Goal: Information Seeking & Learning: Learn about a topic

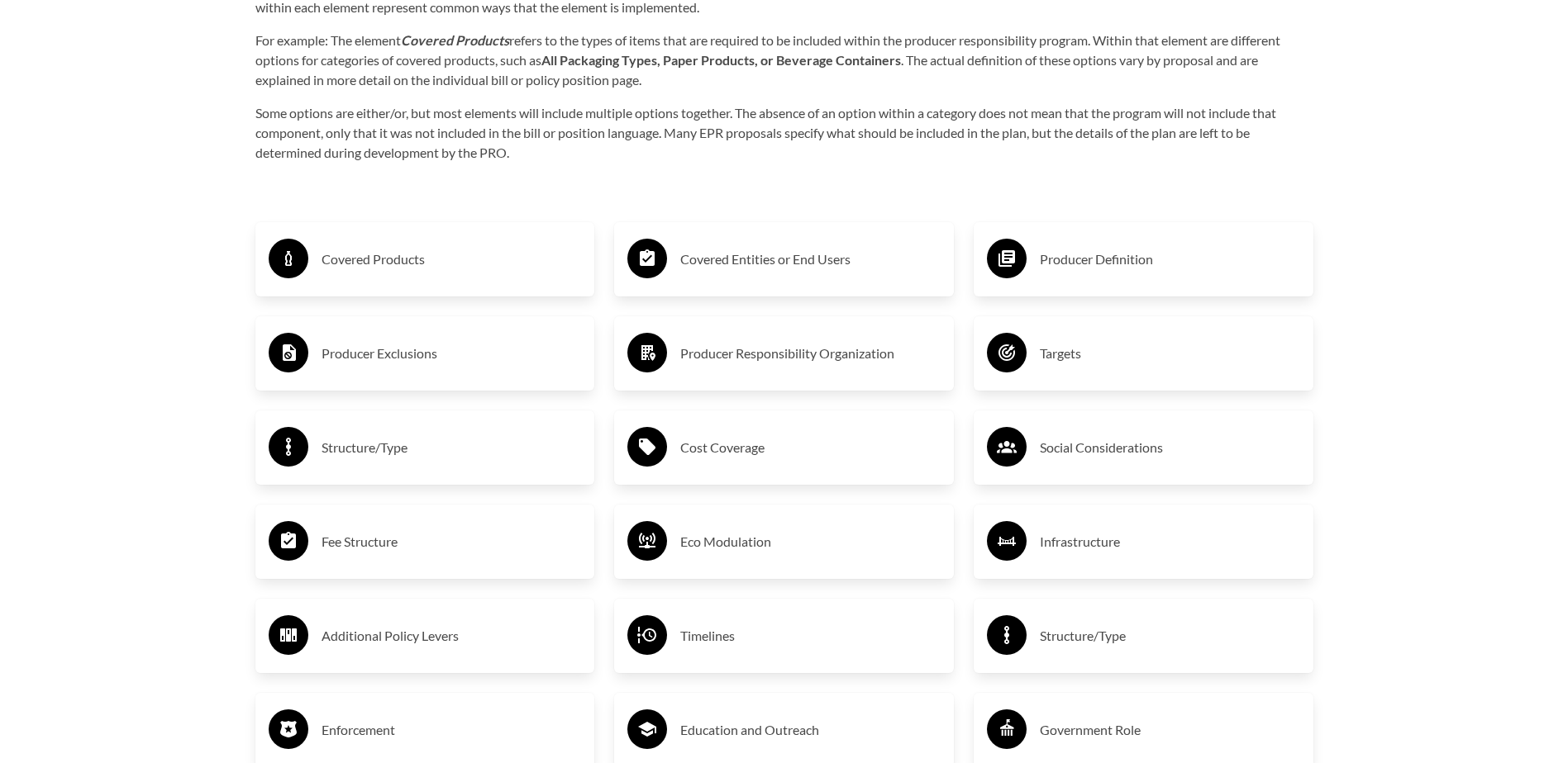
scroll to position [2809, 0]
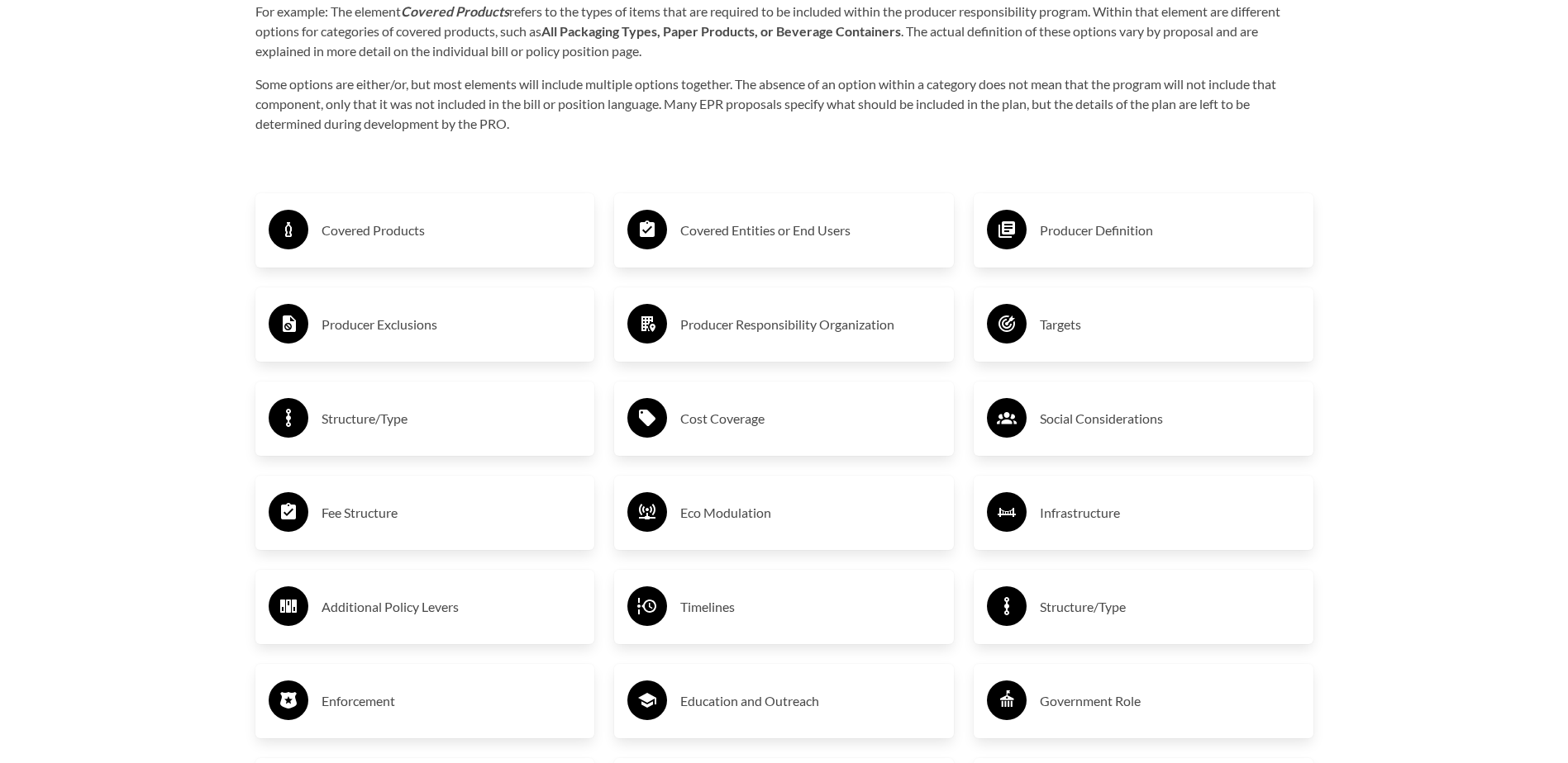
click at [384, 234] on h3 "Covered Products" at bounding box center [452, 230] width 261 height 27
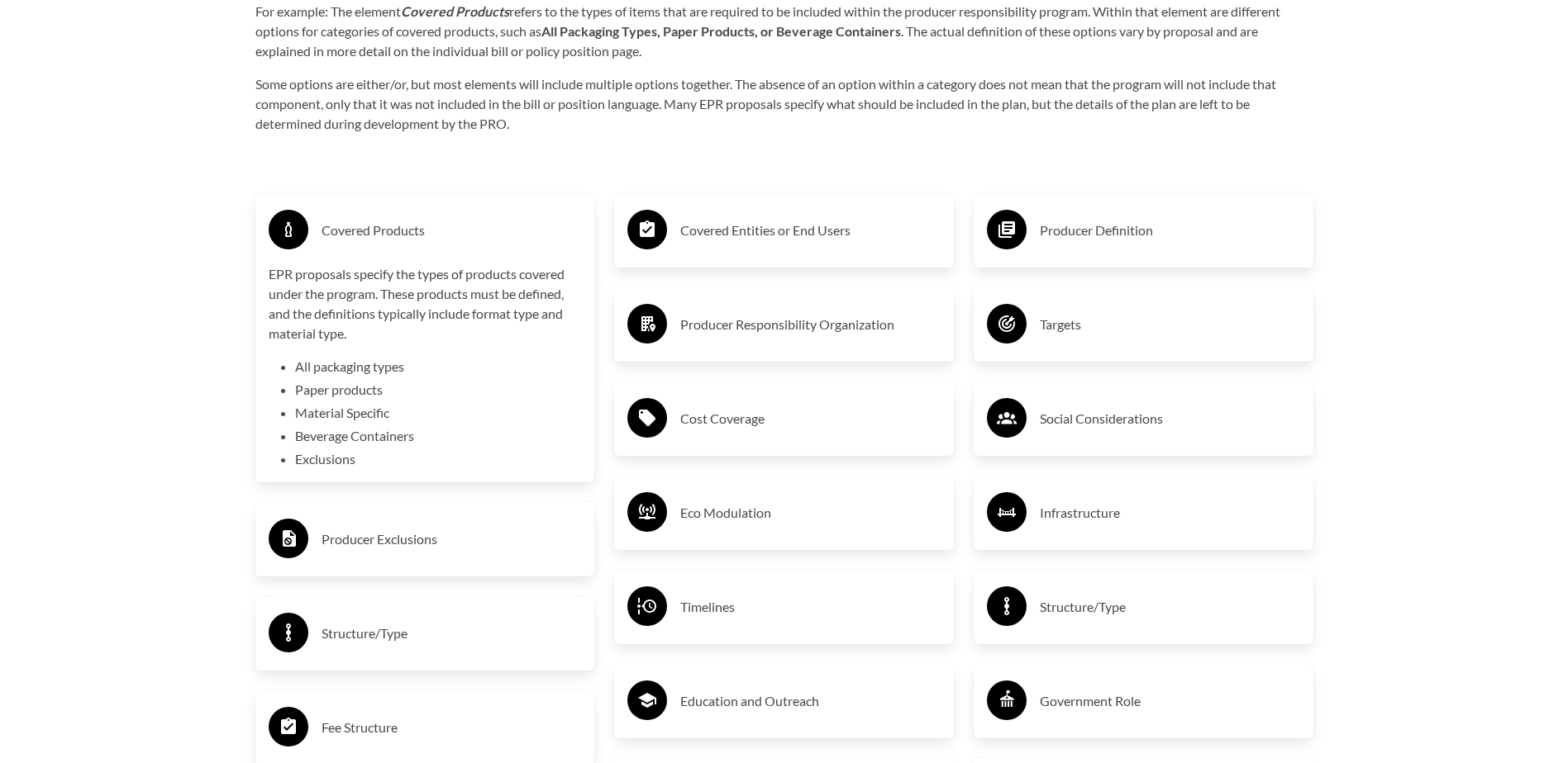
click at [700, 238] on h3 "Covered Entities or End Users" at bounding box center [811, 230] width 261 height 27
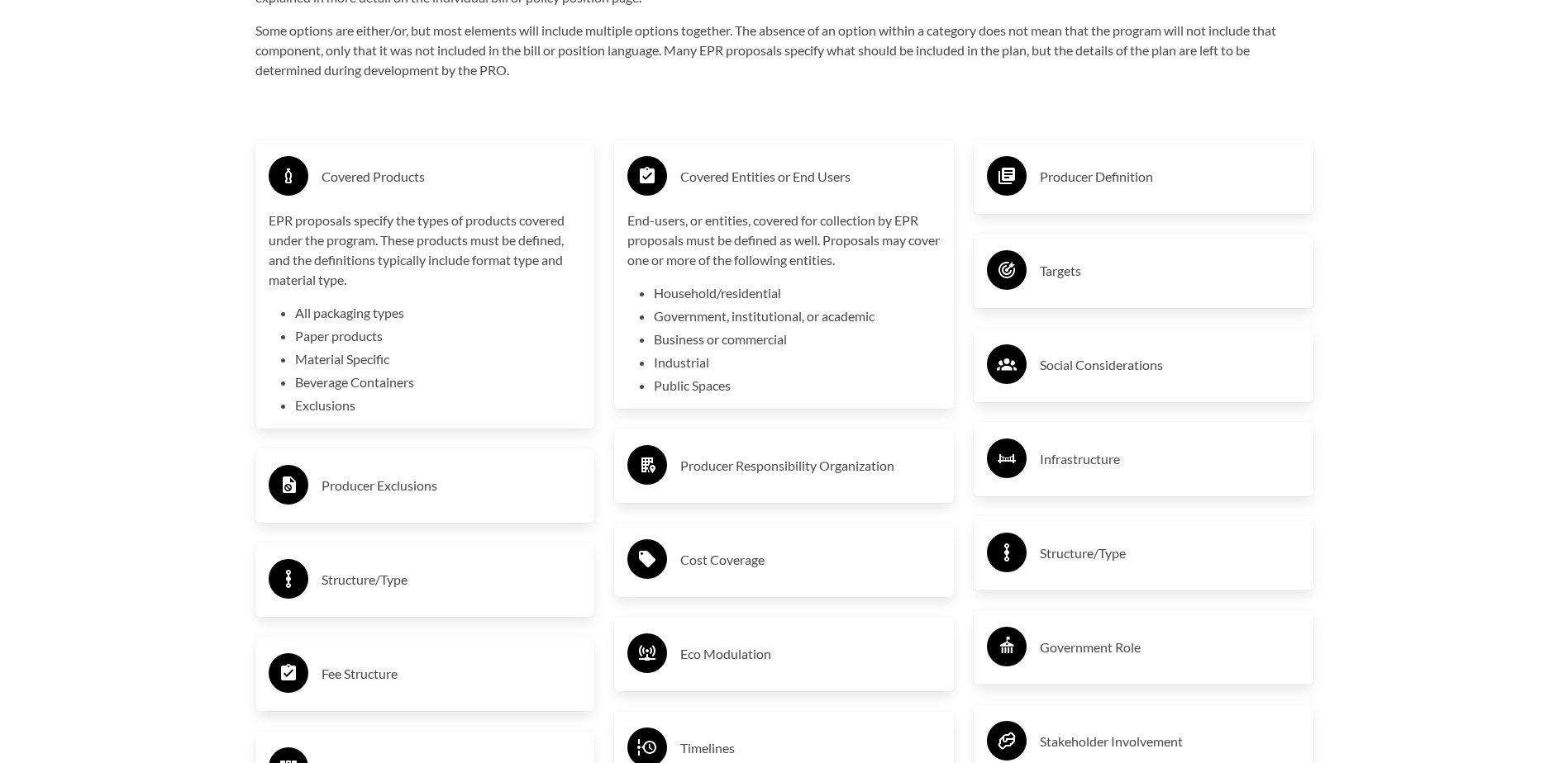
scroll to position [2892, 0]
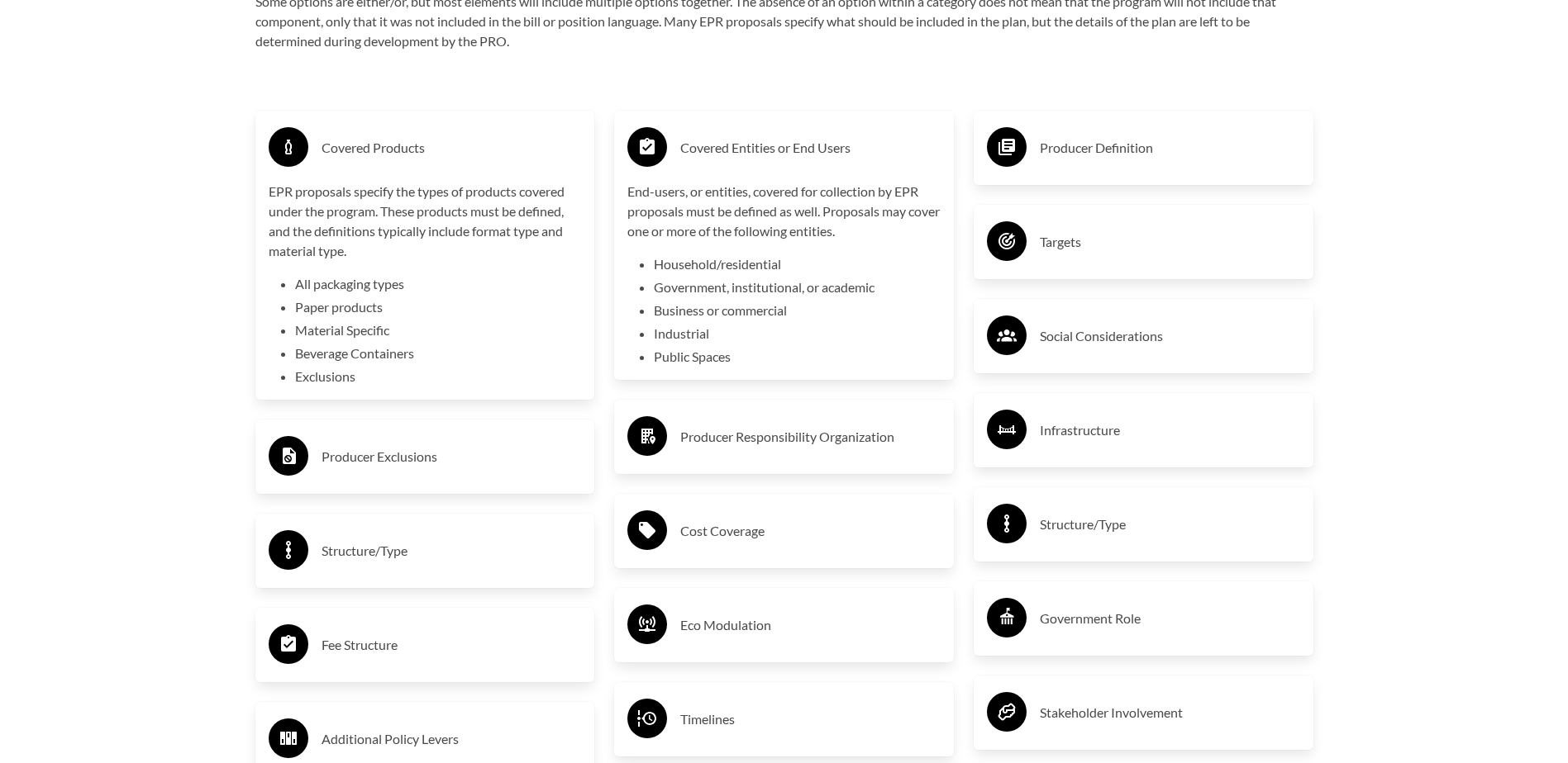
click at [399, 461] on h3 "Producer Exclusions" at bounding box center [452, 457] width 261 height 27
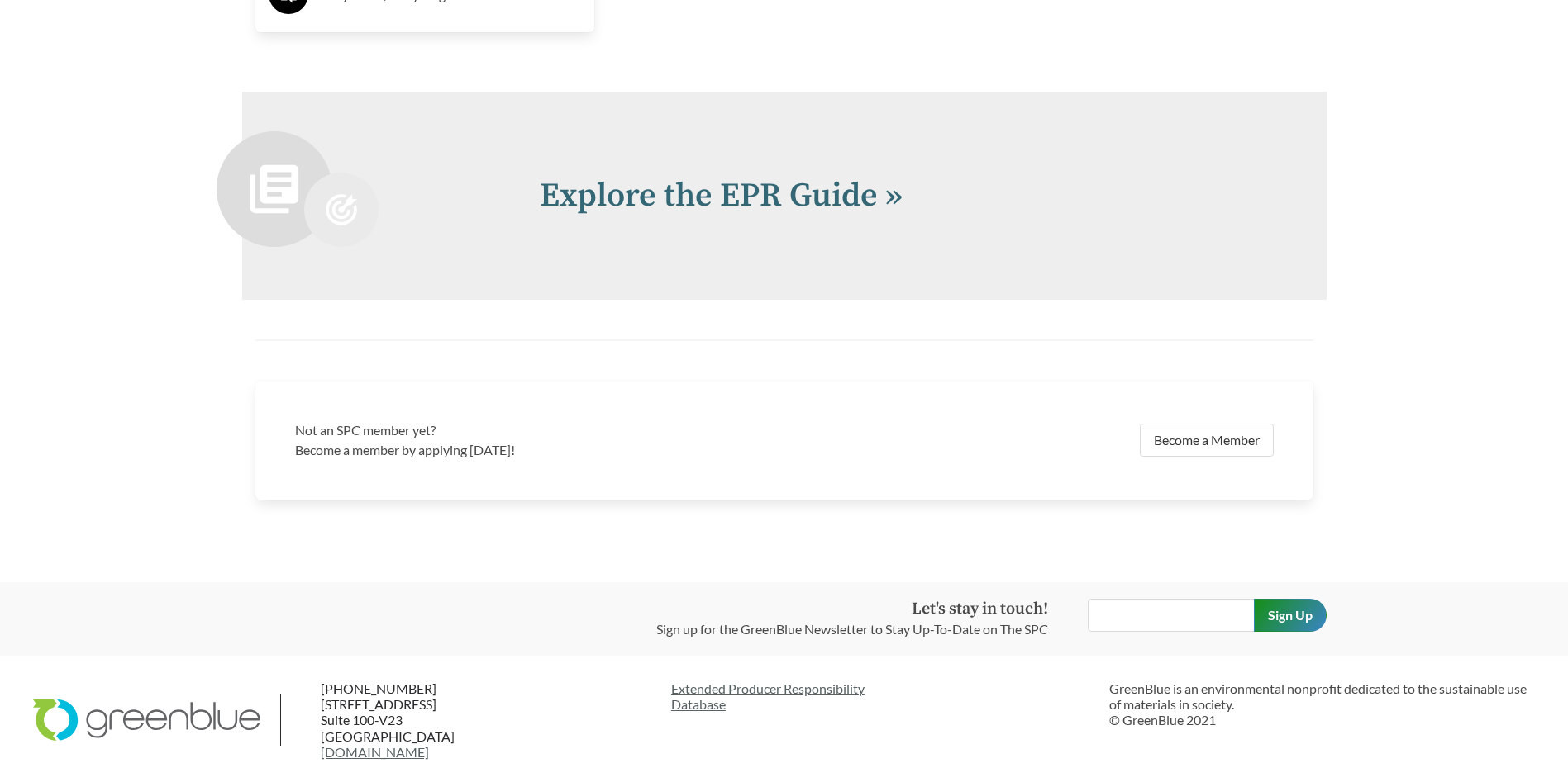
scroll to position [4021, 0]
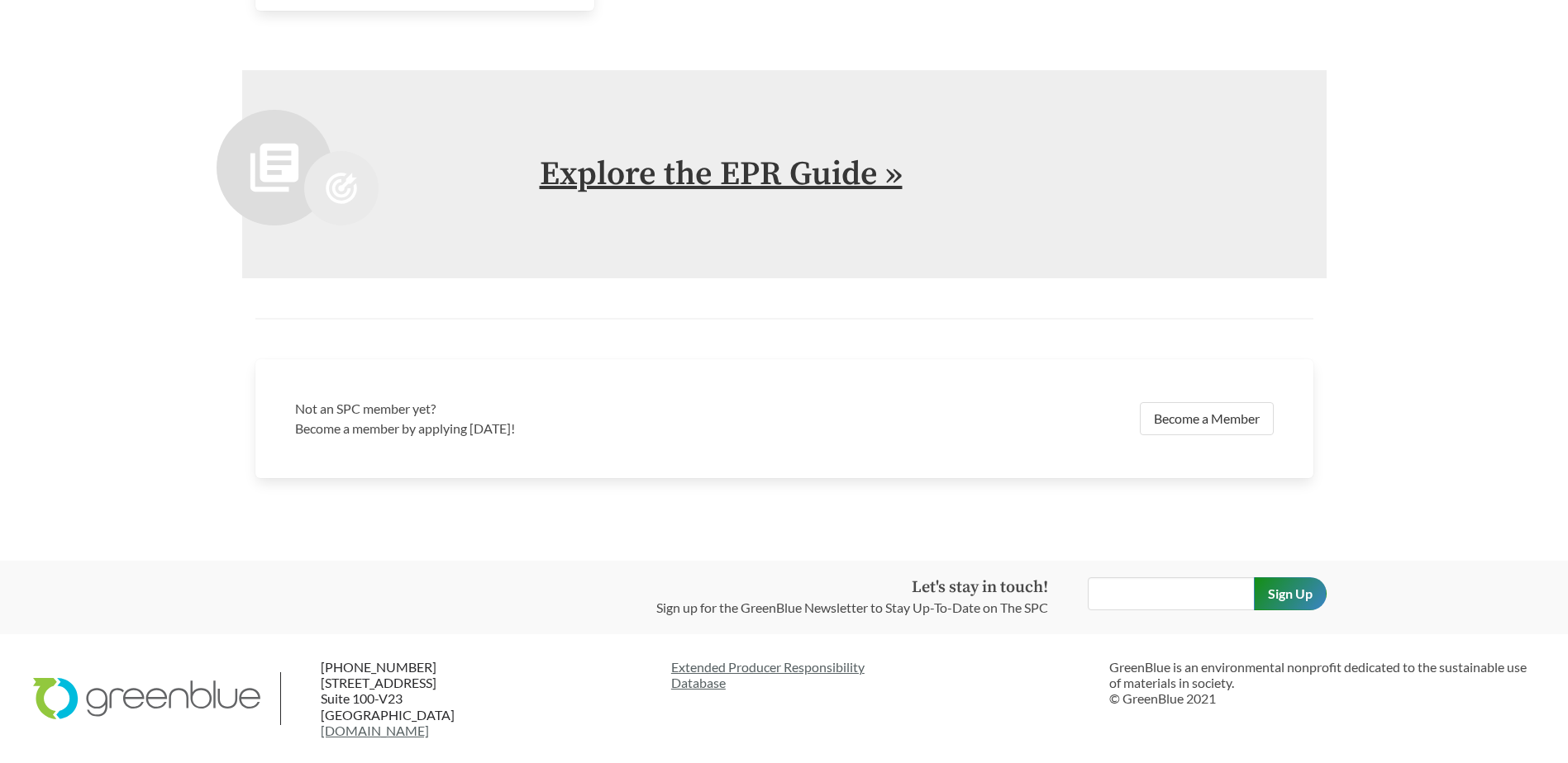
click at [714, 180] on link "Explore the EPR Guide »" at bounding box center [721, 175] width 362 height 41
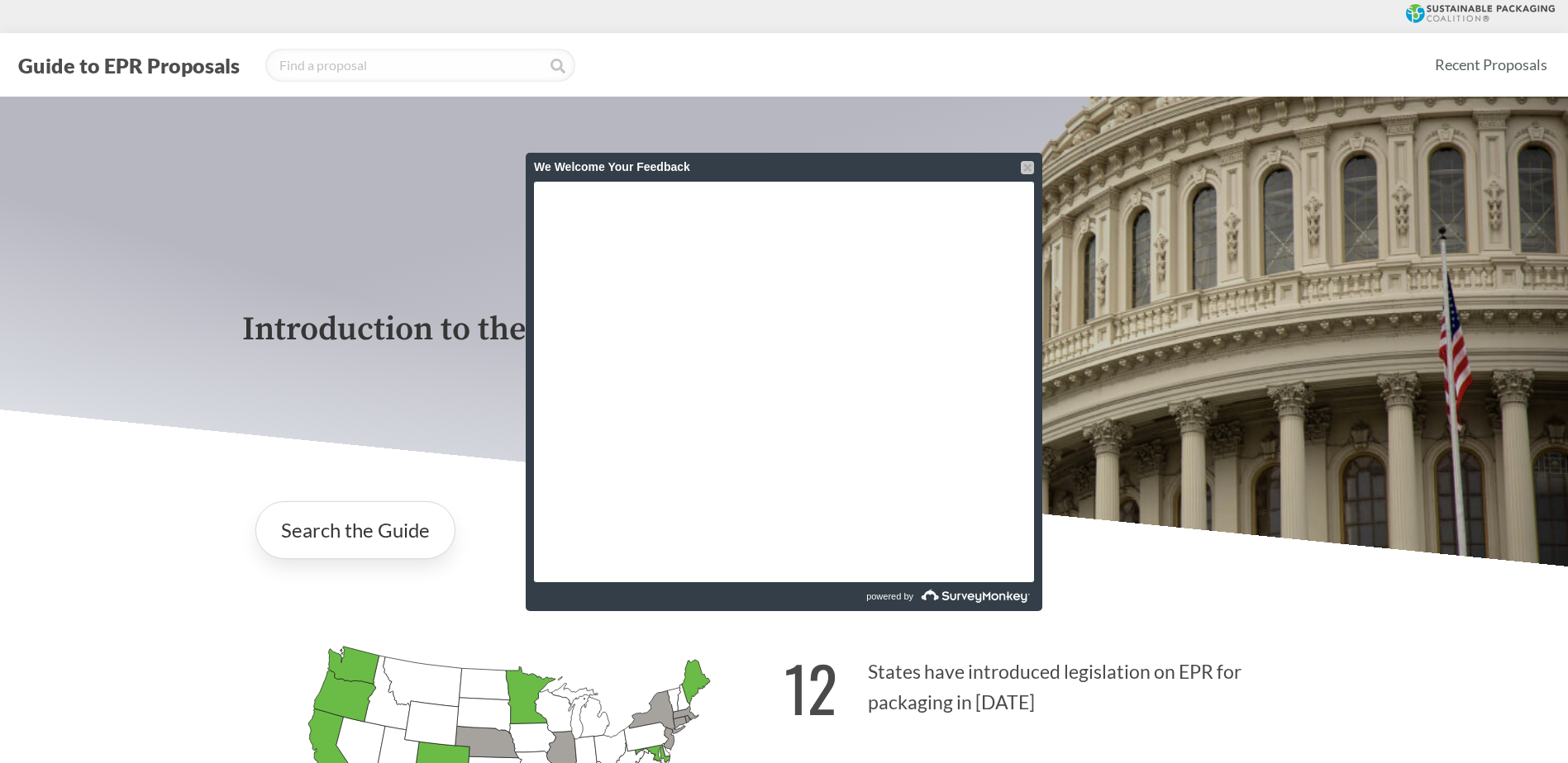
click at [1030, 172] on div at bounding box center [1027, 167] width 13 height 13
